Goal: Task Accomplishment & Management: Manage account settings

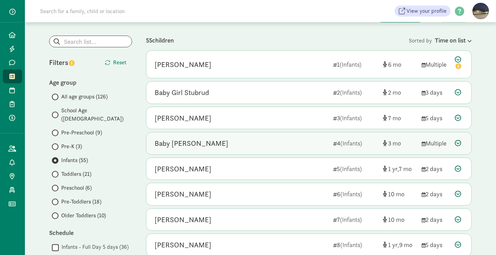
scroll to position [49, 0]
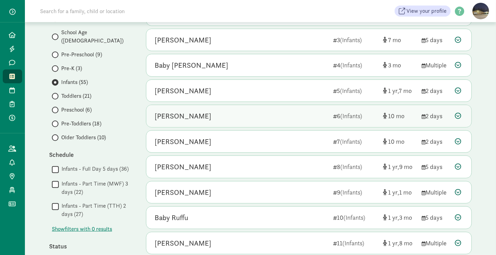
scroll to position [127, 0]
click at [199, 111] on div "[PERSON_NAME]" at bounding box center [183, 116] width 57 height 11
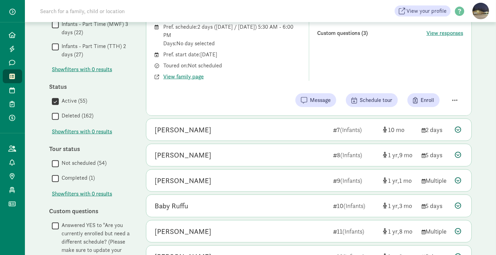
scroll to position [300, 0]
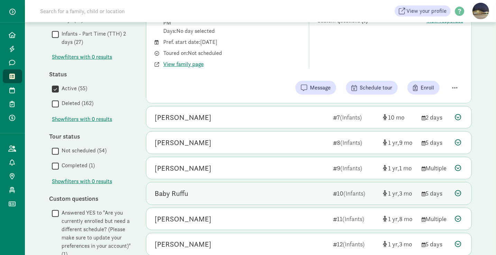
click at [193, 197] on div "Baby Ruffu 10 (Infants) 1 3 5 days" at bounding box center [308, 194] width 325 height 22
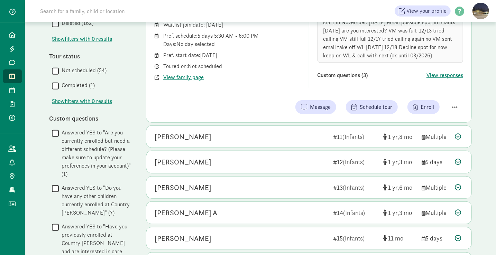
scroll to position [381, 0]
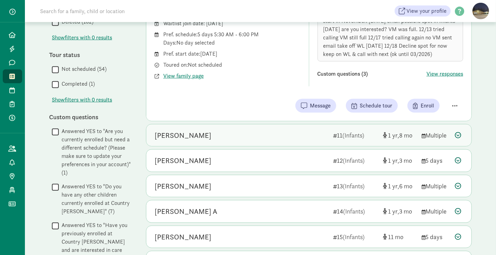
click at [201, 133] on div "[PERSON_NAME]" at bounding box center [241, 135] width 173 height 11
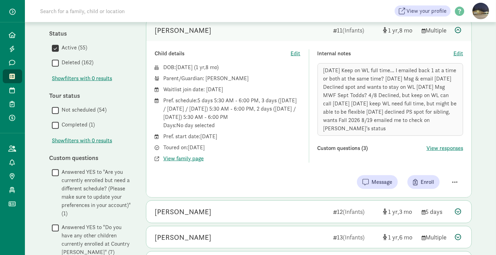
scroll to position [341, 0]
click at [184, 155] on span "View family page" at bounding box center [183, 158] width 40 height 8
click at [459, 49] on span "Edit" at bounding box center [458, 53] width 10 height 8
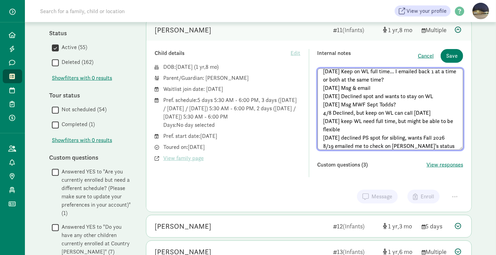
scroll to position [12, 0]
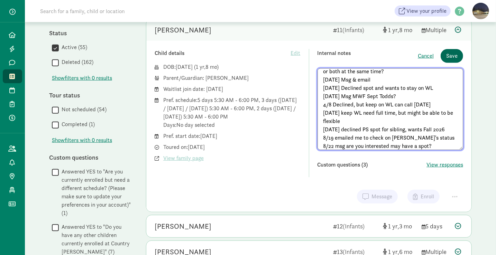
type textarea "10/31/24 Keep on WL full time... I emailed back 1 at a time or both at the same…"
click at [460, 52] on button "Save" at bounding box center [452, 56] width 22 height 14
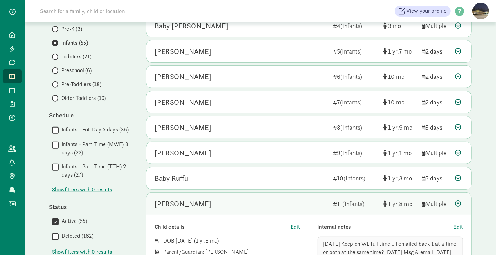
scroll to position [168, 0]
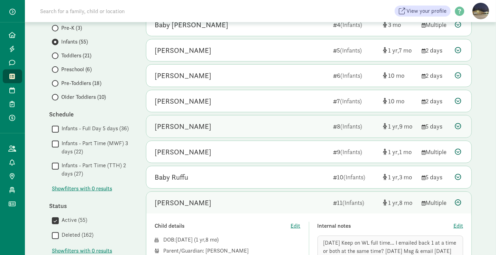
click at [197, 122] on div "Joshua Faheem" at bounding box center [183, 126] width 57 height 11
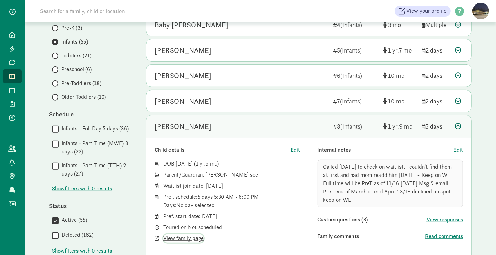
click at [195, 237] on span "View family page" at bounding box center [183, 238] width 40 height 8
click at [461, 146] on span "Edit" at bounding box center [458, 150] width 10 height 8
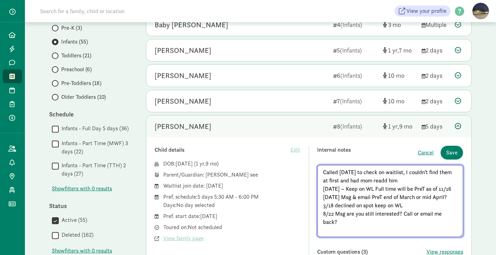
type textarea "Called 4/15/24 to check on waitlist, I couldn't find them at first and had mom …"
click at [391, 147] on div "Internal notes" at bounding box center [367, 153] width 101 height 14
click at [454, 151] on span "Save" at bounding box center [451, 153] width 11 height 8
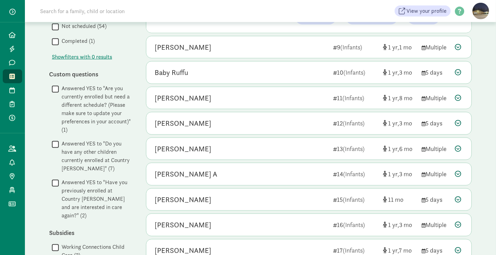
scroll to position [425, 0]
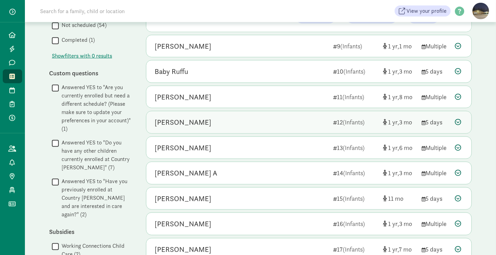
click at [212, 119] on div "Blake Milius" at bounding box center [241, 122] width 173 height 11
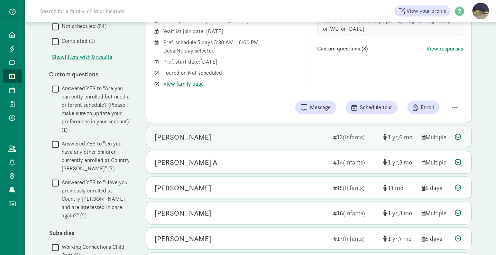
scroll to position [424, 0]
click at [229, 132] on div "Kira Garrett" at bounding box center [241, 137] width 173 height 11
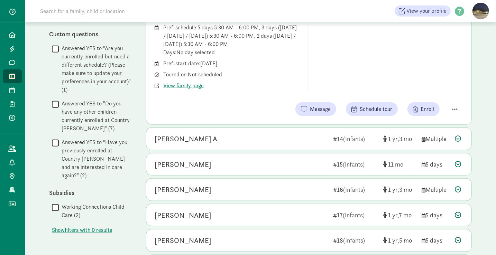
scroll to position [466, 0]
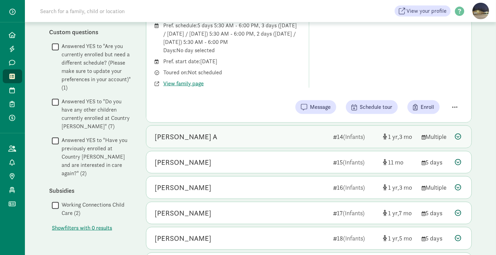
click at [229, 136] on div "Parker A" at bounding box center [241, 136] width 173 height 11
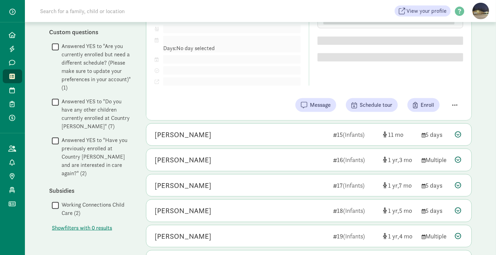
click at [229, 136] on div "Cully Sparks" at bounding box center [241, 134] width 173 height 11
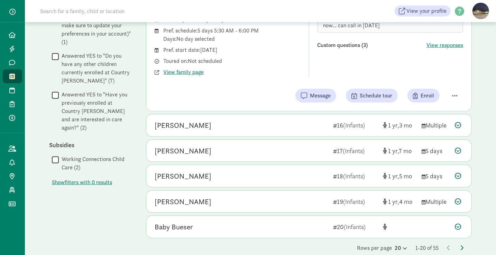
scroll to position [512, 0]
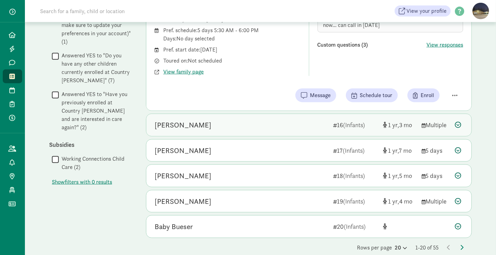
click at [193, 120] on div "Landon Modica" at bounding box center [183, 125] width 57 height 11
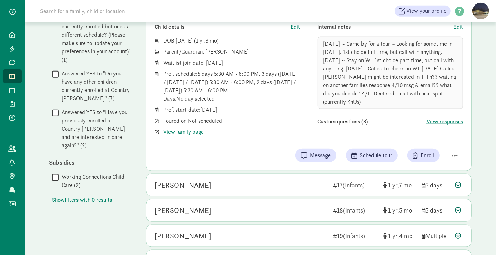
scroll to position [494, 0]
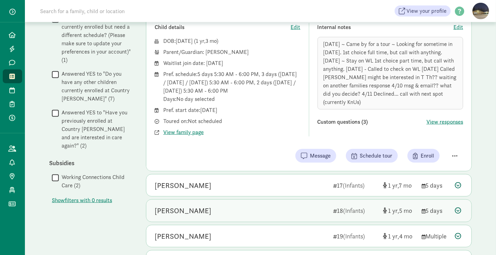
drag, startPoint x: 193, startPoint y: 119, endPoint x: 200, endPoint y: 186, distance: 67.8
click at [200, 186] on div "Freyja Mellander 17 (Infants) 1 7 5 days" at bounding box center [308, 186] width 325 height 22
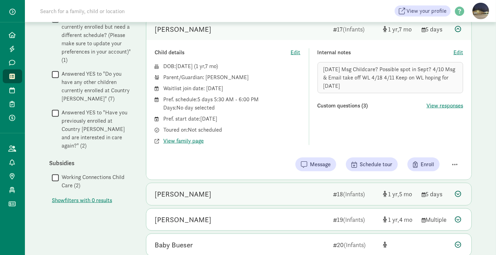
click at [208, 191] on div "Marlie Mellander" at bounding box center [241, 194] width 173 height 11
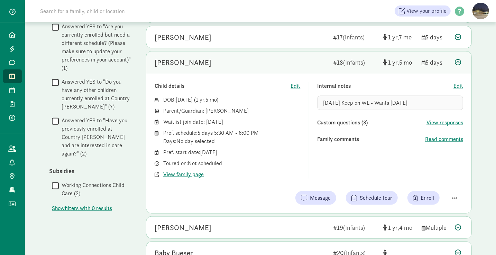
scroll to position [517, 0]
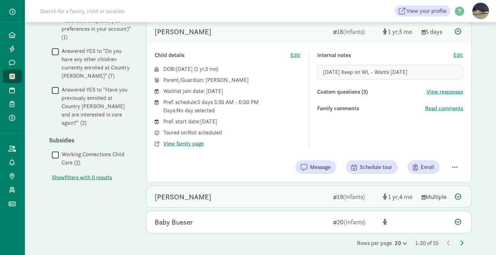
click at [199, 196] on div "Pransh Srivastava" at bounding box center [183, 197] width 57 height 11
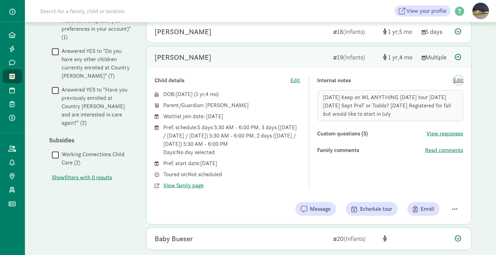
click at [459, 76] on span "Edit" at bounding box center [458, 80] width 10 height 8
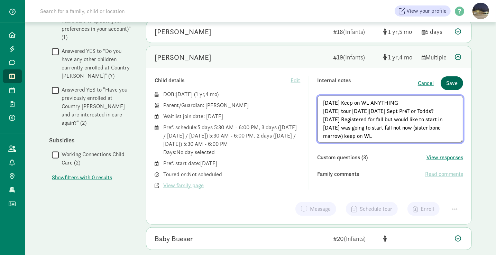
type textarea "10/23/24 Keep on WL ANYTHING 4/9/25 tour on Fri 4/11 Sept PreT or Todds? 4/16/2…"
click at [457, 79] on span "Save" at bounding box center [451, 83] width 11 height 8
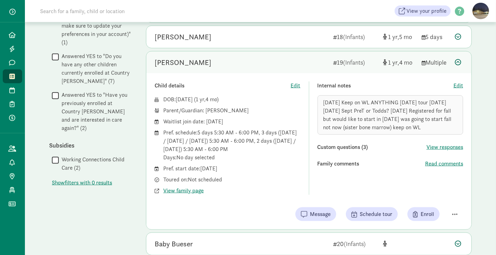
scroll to position [533, 0]
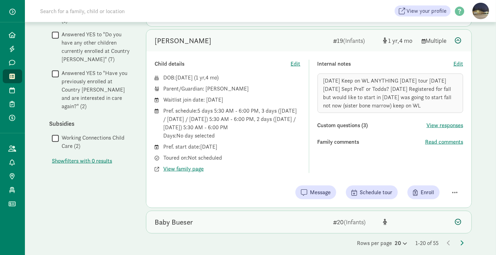
click at [206, 218] on div "Baby Bueser" at bounding box center [241, 222] width 173 height 11
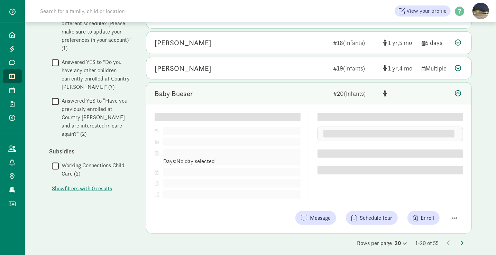
scroll to position [517, 0]
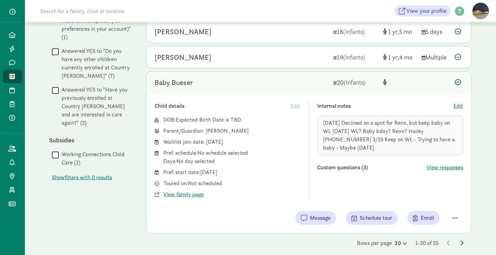
click at [461, 240] on icon at bounding box center [461, 243] width 3 height 6
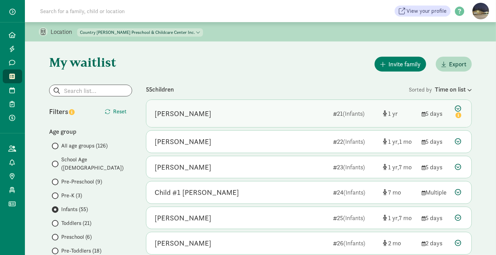
click at [215, 117] on div "Kaia Bailey" at bounding box center [241, 113] width 173 height 11
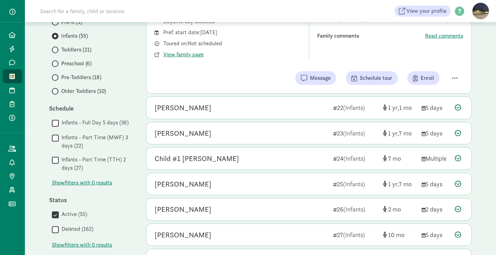
scroll to position [174, 0]
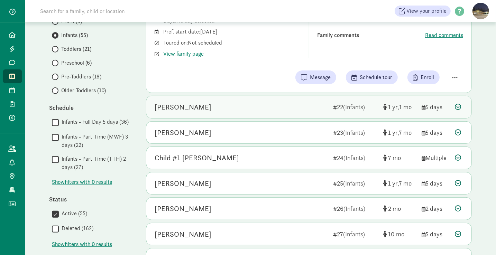
click at [193, 108] on div "[PERSON_NAME]" at bounding box center [183, 107] width 57 height 11
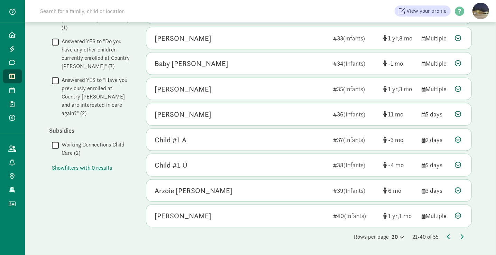
scroll to position [528, 0]
click at [449, 238] on icon at bounding box center [448, 237] width 3 height 6
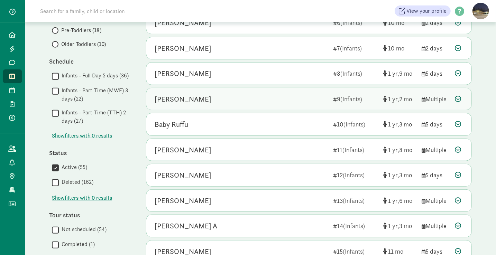
scroll to position [221, 0]
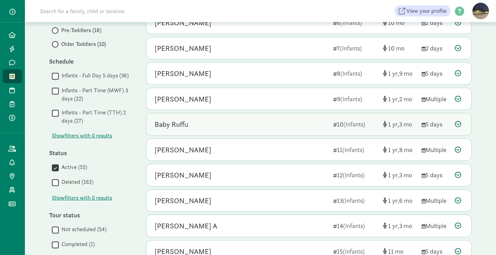
click at [206, 125] on div "Baby Ruffu" at bounding box center [241, 124] width 173 height 11
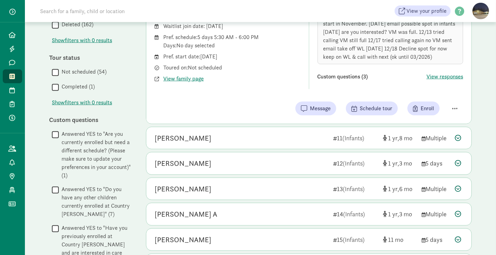
scroll to position [379, 0]
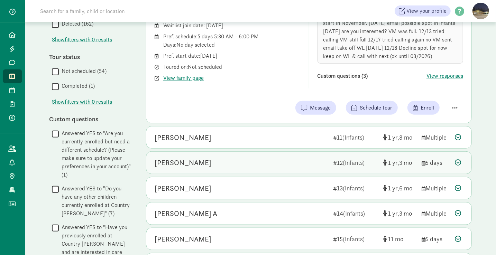
click at [216, 161] on div "Blake Milius" at bounding box center [241, 162] width 173 height 11
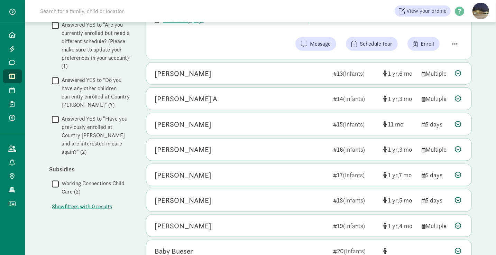
scroll to position [487, 0]
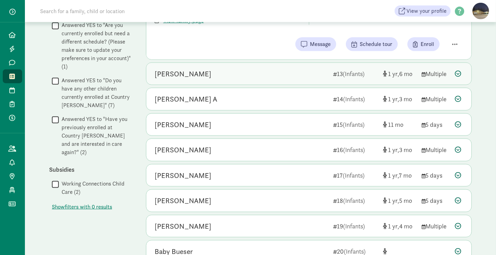
click at [179, 79] on div "Kira Garrett 13 (Infants) 1 6 Multiple" at bounding box center [308, 74] width 325 height 22
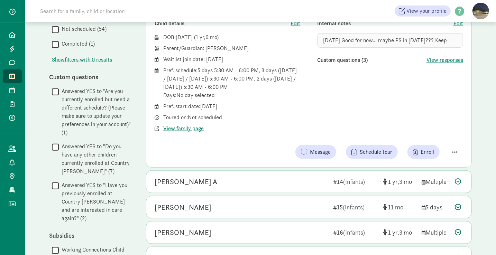
scroll to position [491, 0]
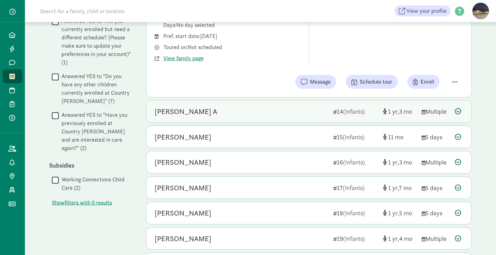
click at [202, 106] on div "Parker A" at bounding box center [241, 111] width 173 height 11
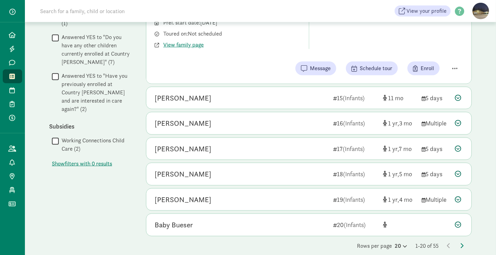
scroll to position [533, 0]
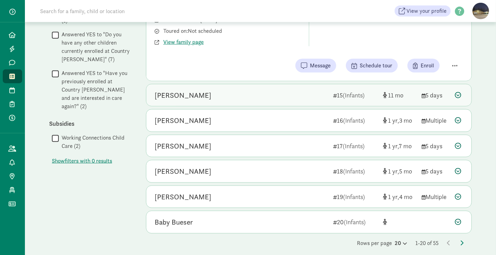
click at [186, 84] on div "Cully Sparks 15 (Infants) 11 5 days" at bounding box center [308, 95] width 325 height 22
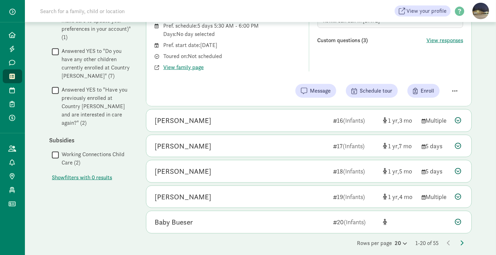
scroll to position [507, 0]
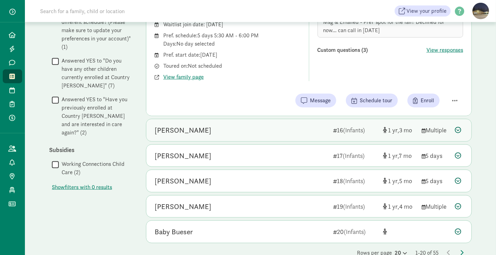
click at [214, 129] on div "Landon Modica" at bounding box center [241, 130] width 173 height 11
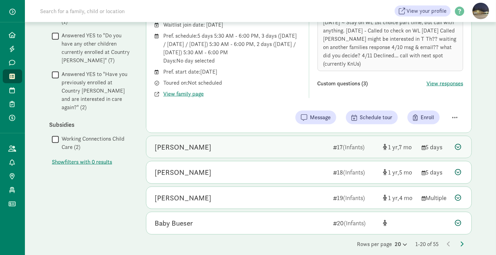
scroll to position [533, 0]
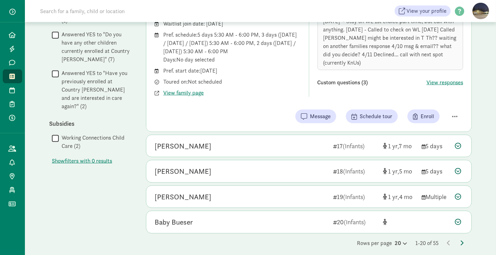
click at [461, 240] on icon at bounding box center [461, 243] width 3 height 6
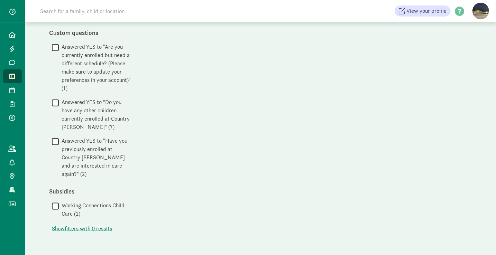
scroll to position [0, 0]
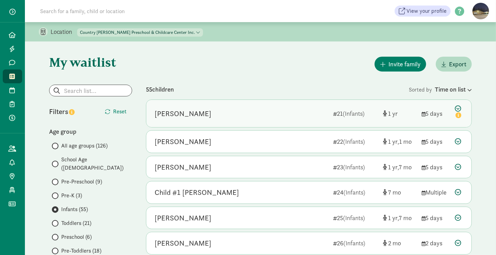
click at [201, 111] on div "Kaia Bailey" at bounding box center [241, 113] width 173 height 11
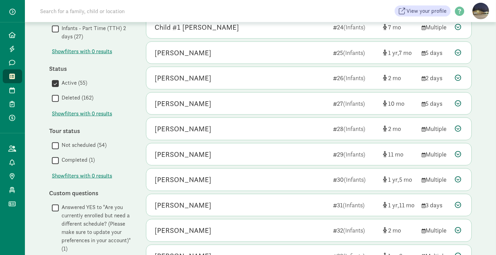
scroll to position [306, 0]
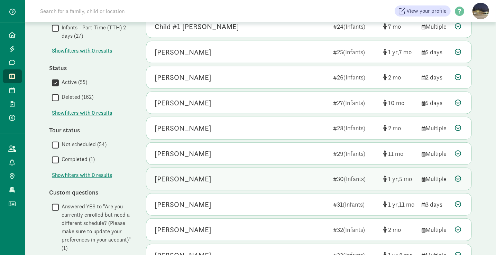
click at [192, 174] on div "Mason Candey" at bounding box center [183, 179] width 57 height 11
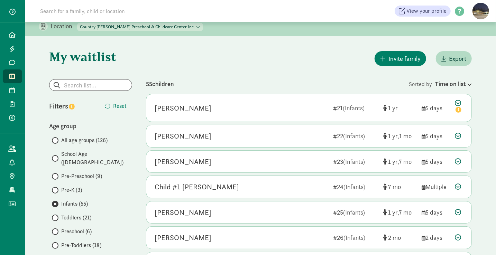
scroll to position [0, 0]
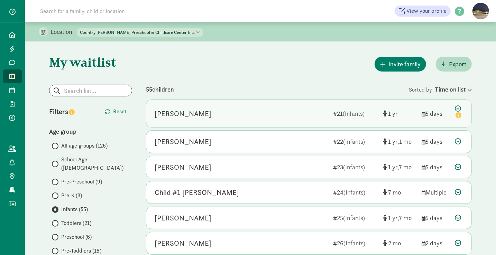
click at [172, 111] on div "Kaia Bailey" at bounding box center [183, 113] width 57 height 11
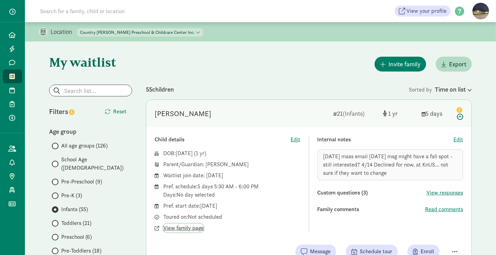
click at [190, 228] on span "View family page" at bounding box center [183, 228] width 40 height 8
click at [458, 139] on span "Edit" at bounding box center [458, 140] width 10 height 8
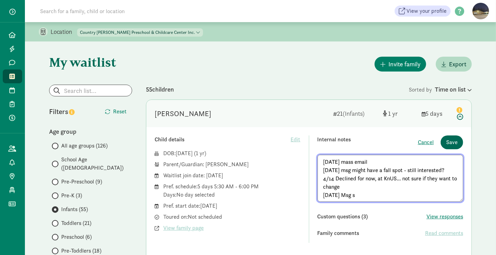
type textarea "10/23/24 mass email 4/11/25 msg might have a fall spot - still interested? 4/14…"
click at [458, 138] on button "Save" at bounding box center [452, 143] width 22 height 14
click at [441, 136] on button "Save" at bounding box center [452, 143] width 22 height 14
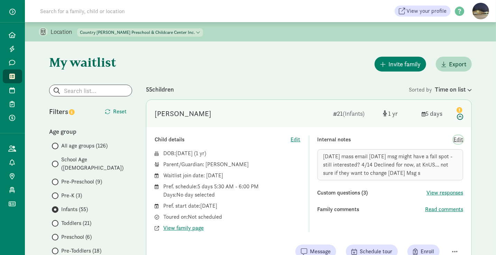
click at [459, 139] on span "Edit" at bounding box center [458, 140] width 10 height 8
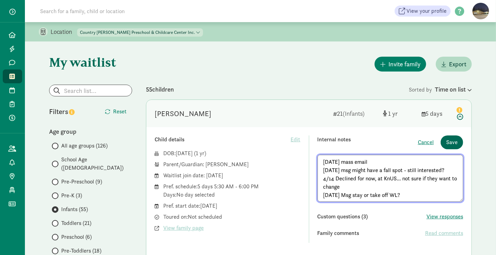
type textarea "10/23/24 mass email 4/11/25 msg might have a fall spot - still interested? 4/14…"
click at [445, 140] on button "Save" at bounding box center [452, 143] width 22 height 14
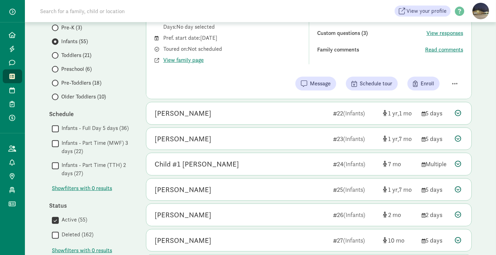
scroll to position [169, 0]
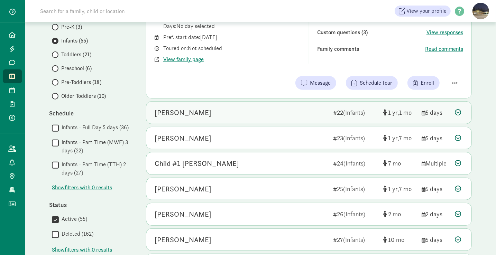
click at [200, 105] on div "Amaya Raval 22 (Infants) 1 1 5 days" at bounding box center [308, 113] width 325 height 22
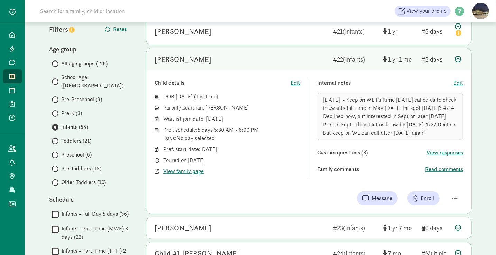
scroll to position [83, 0]
click at [175, 171] on span "View family page" at bounding box center [183, 171] width 40 height 8
click at [458, 80] on span "Edit" at bounding box center [458, 82] width 10 height 8
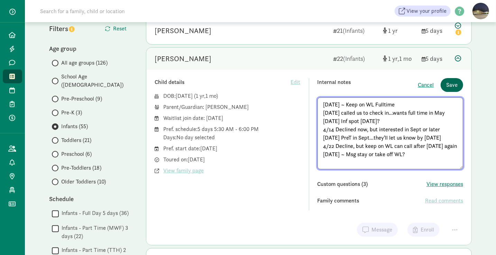
type textarea "10/23/24 ~ Keep on WL Fulltime 1/7/25 called us to check in...wants full time i…"
click at [451, 82] on span "Save" at bounding box center [451, 85] width 11 height 8
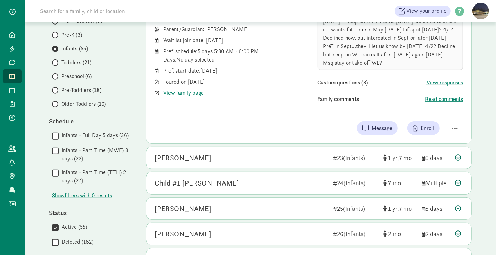
scroll to position [176, 0]
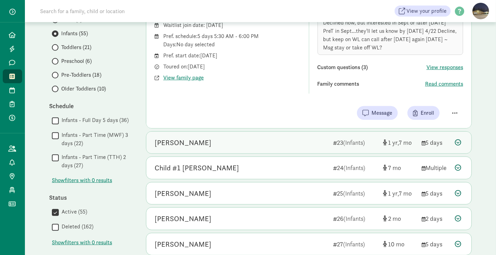
click at [211, 147] on div "Kiaan Gupta" at bounding box center [241, 142] width 173 height 11
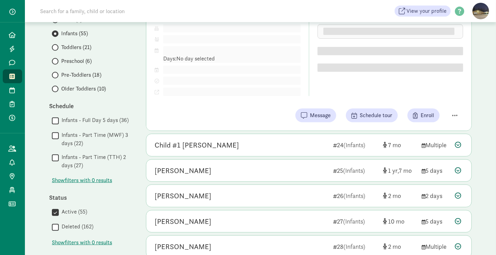
click at [211, 147] on div "Child #1 Holt" at bounding box center [241, 145] width 173 height 11
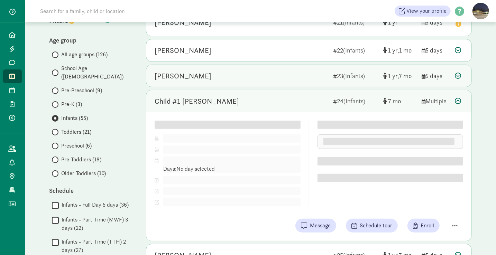
scroll to position [92, 0]
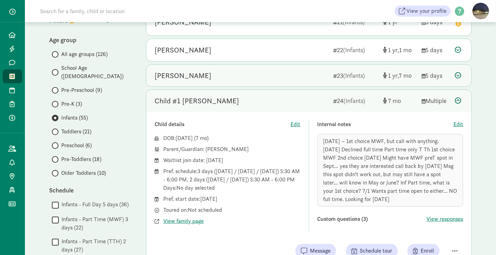
click at [199, 77] on div "Kiaan Gupta" at bounding box center [241, 75] width 173 height 11
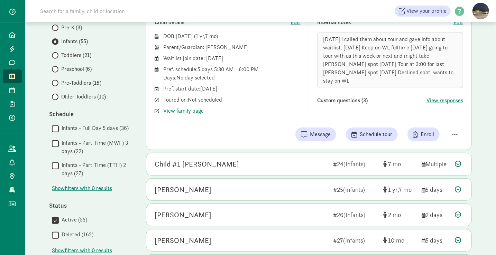
scroll to position [169, 0]
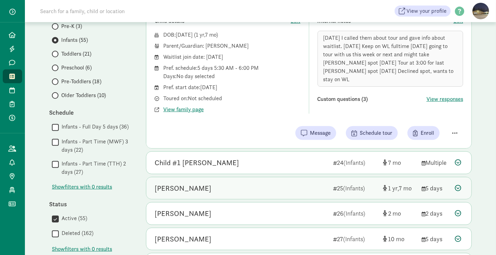
click at [209, 185] on div "Atreya Bhagi" at bounding box center [241, 188] width 173 height 11
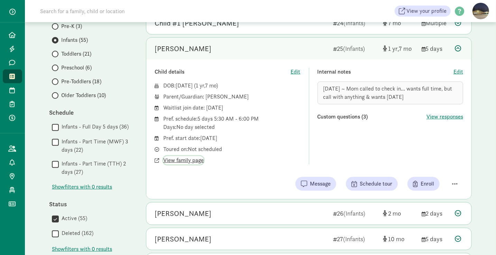
click at [184, 162] on span "View family page" at bounding box center [183, 160] width 40 height 8
click at [460, 72] on span "Edit" at bounding box center [458, 72] width 10 height 8
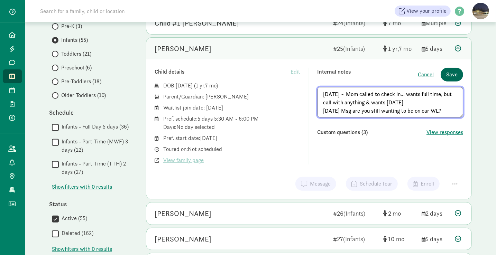
type textarea "2/5/25 ~ Mom called to check in... wants full time, but call with anything & wa…"
click at [452, 77] on span "Save" at bounding box center [451, 75] width 11 height 8
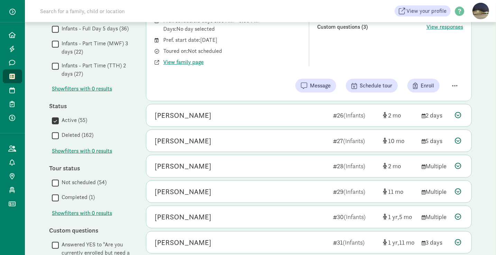
scroll to position [268, 0]
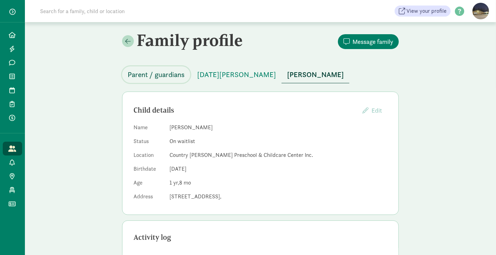
click at [155, 74] on span "Parent / guardians" at bounding box center [156, 74] width 57 height 11
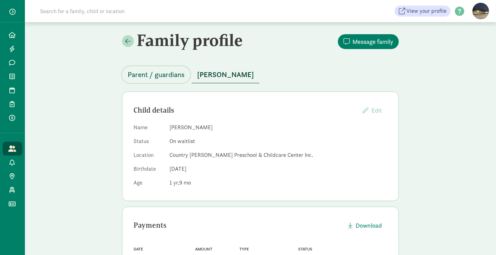
click at [155, 75] on span "Parent / guardians" at bounding box center [156, 74] width 57 height 11
click at [156, 74] on span "Parent / guardians" at bounding box center [156, 74] width 57 height 11
click at [162, 70] on span "Parent / guardians" at bounding box center [156, 74] width 57 height 11
drag, startPoint x: 175, startPoint y: 71, endPoint x: 161, endPoint y: 72, distance: 14.3
click at [161, 72] on span "Parent / guardians" at bounding box center [156, 74] width 57 height 11
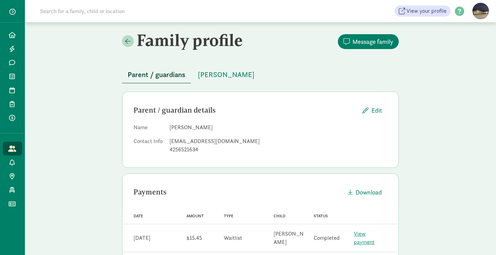
scroll to position [72, 0]
